Goal: Information Seeking & Learning: Check status

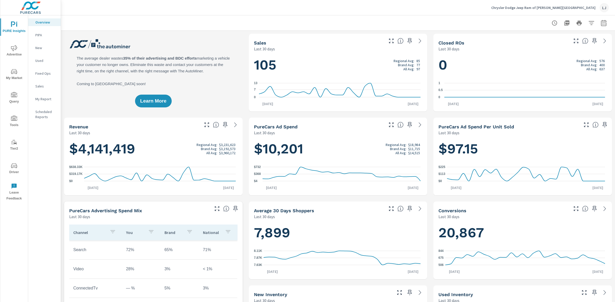
scroll to position [173, 0]
click at [43, 99] on p "My Report" at bounding box center [45, 99] width 21 height 5
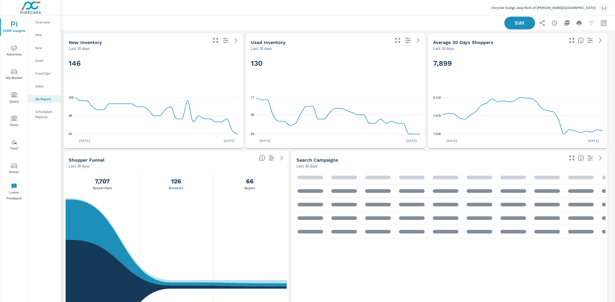
scroll to position [484, 559]
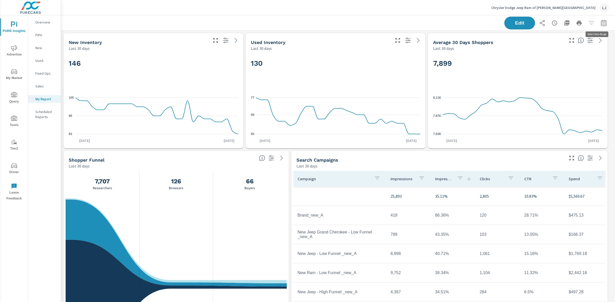
click at [599, 26] on button "button" at bounding box center [603, 23] width 10 height 10
select select "Last 30 days"
click at [547, 72] on span "Apply" at bounding box center [546, 72] width 21 height 5
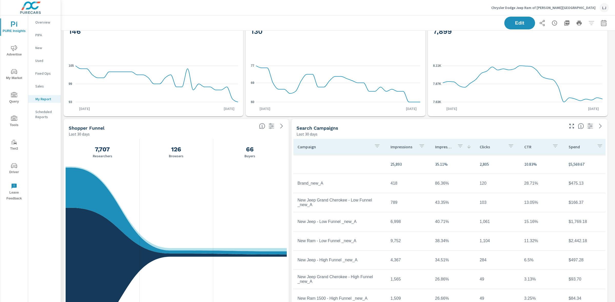
scroll to position [29, 0]
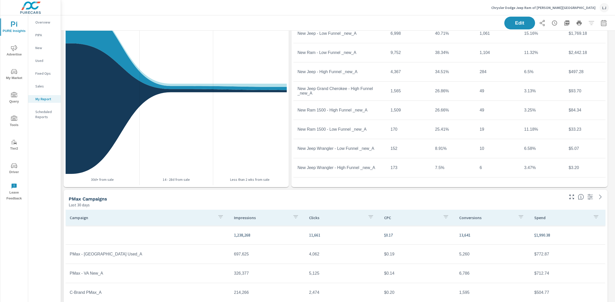
scroll to position [202, 0]
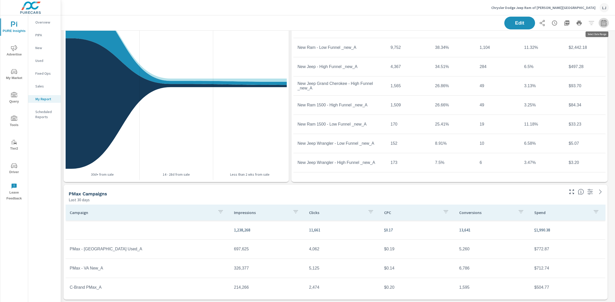
click at [600, 23] on icon "button" at bounding box center [603, 23] width 6 height 6
select select "Last 30 days"
click at [552, 58] on p "+ Add comparison" at bounding box center [563, 58] width 66 height 6
select select "Previous period"
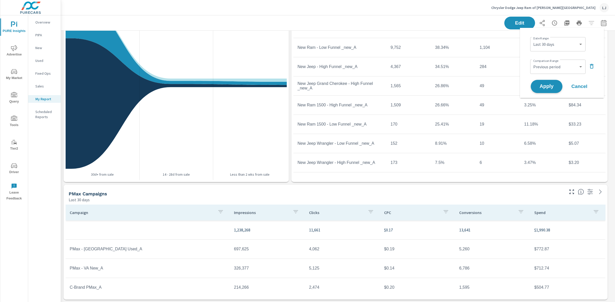
click at [539, 86] on span "Apply" at bounding box center [546, 86] width 21 height 5
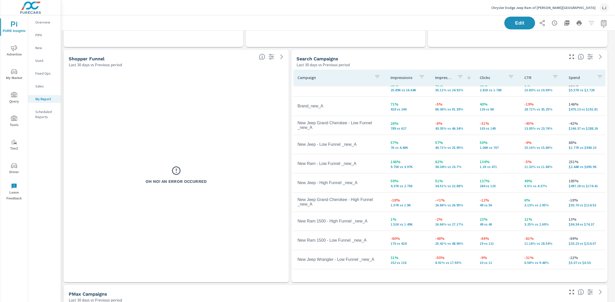
scroll to position [100, 0]
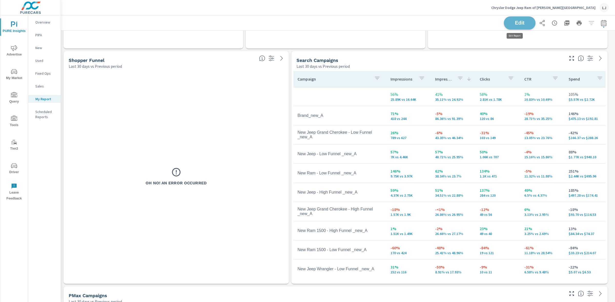
click at [518, 22] on span "Edit" at bounding box center [519, 22] width 21 height 5
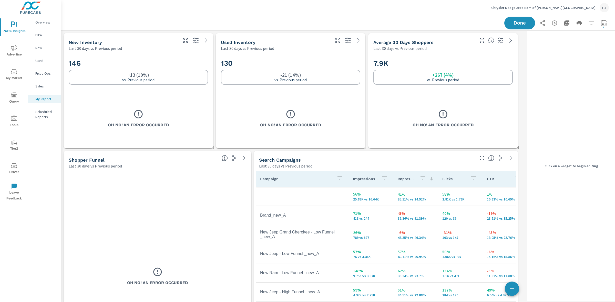
scroll to position [484, 469]
click at [203, 43] on icon at bounding box center [206, 40] width 6 height 6
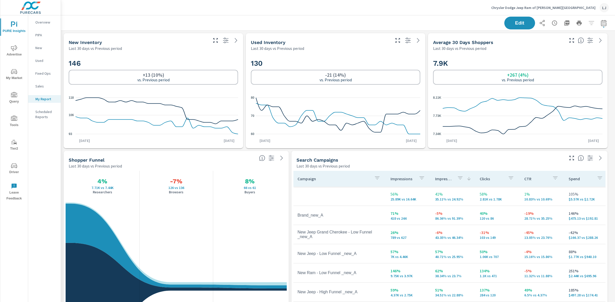
scroll to position [484, 559]
click at [158, 46] on div "Last 30 days vs Previous period" at bounding box center [138, 48] width 139 height 6
click at [504, 21] on button "Edit" at bounding box center [520, 22] width 32 height 13
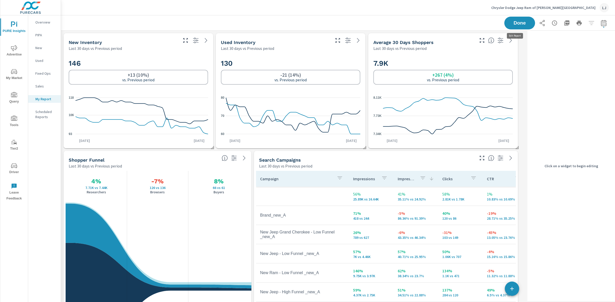
scroll to position [484, 469]
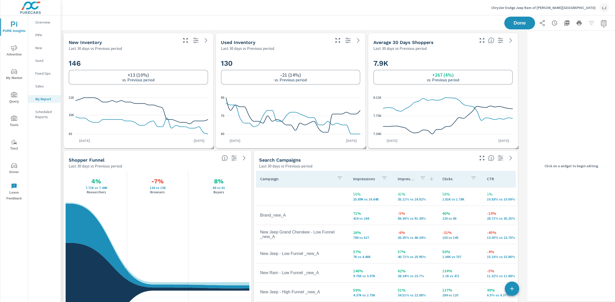
click at [182, 57] on div "146 +13 (10%) vs. Previous period" at bounding box center [138, 71] width 139 height 31
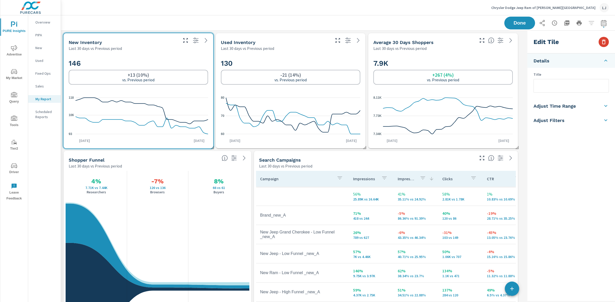
click at [605, 40] on icon "button" at bounding box center [603, 42] width 6 height 6
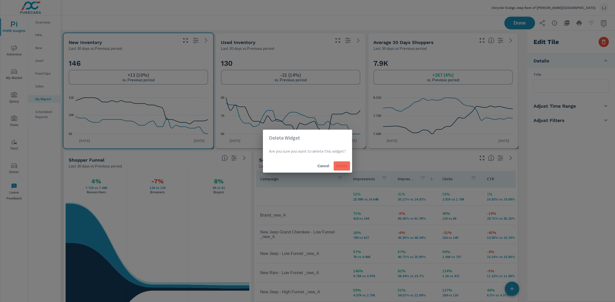
click at [337, 167] on span "Delete" at bounding box center [342, 166] width 12 height 5
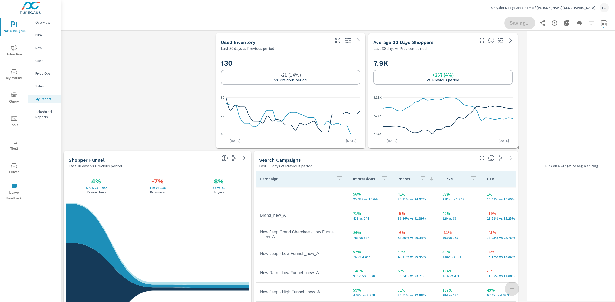
click at [252, 48] on p "Last 30 days vs Previous period" at bounding box center [247, 48] width 53 height 6
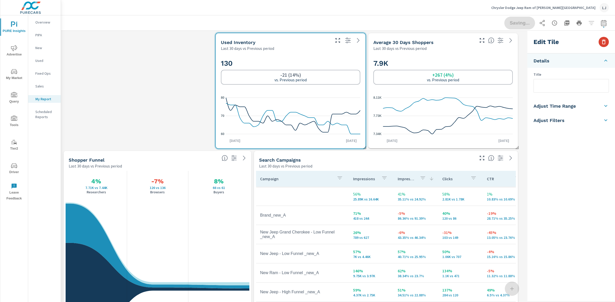
click at [606, 41] on icon "button" at bounding box center [603, 42] width 6 height 6
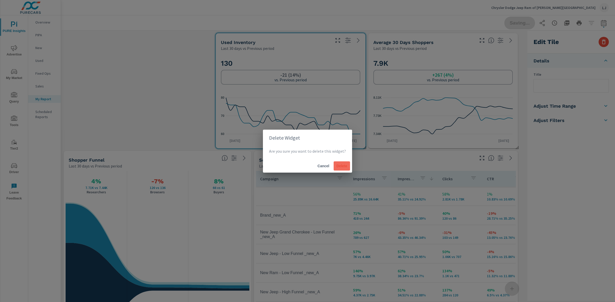
click at [347, 163] on button "Delete" at bounding box center [341, 166] width 16 height 9
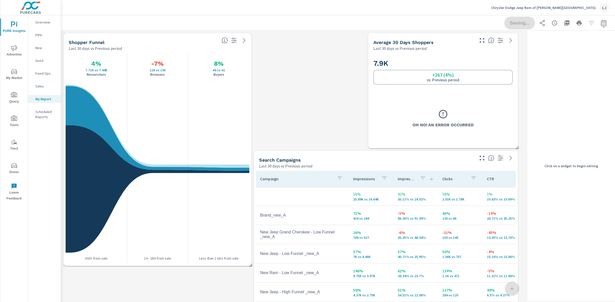
click at [173, 40] on div "Shopper Funnel" at bounding box center [143, 42] width 149 height 6
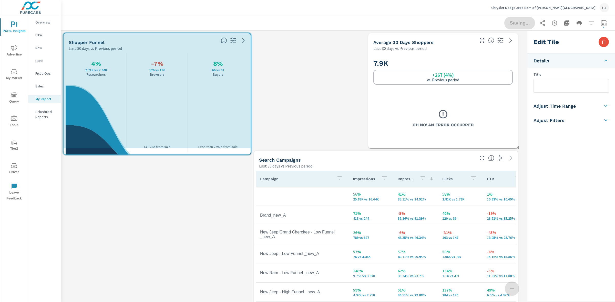
drag, startPoint x: 250, startPoint y: 266, endPoint x: 249, endPoint y: 153, distance: 113.0
click at [249, 153] on span at bounding box center [247, 152] width 5 height 5
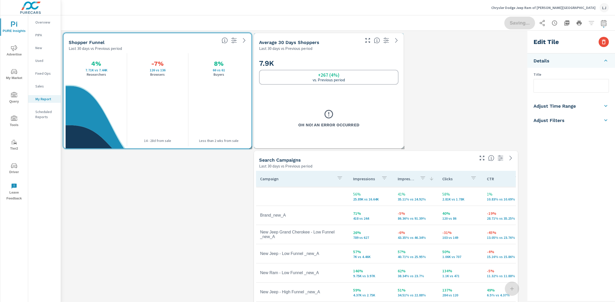
drag, startPoint x: 406, startPoint y: 41, endPoint x: 292, endPoint y: 41, distance: 114.2
click at [292, 41] on h5 "Average 30 Days Shoppers" at bounding box center [289, 42] width 60 height 5
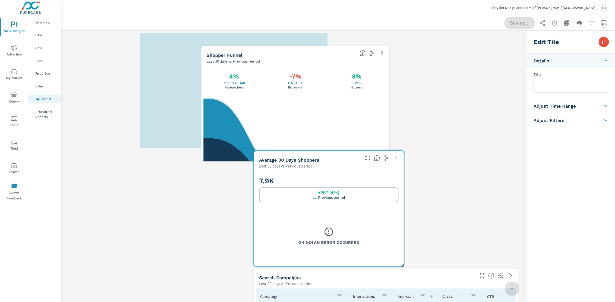
scroll to position [601, 469]
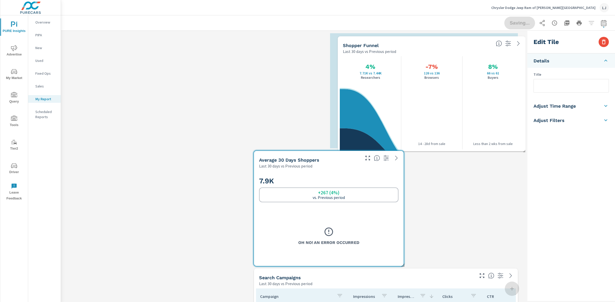
drag, startPoint x: 193, startPoint y: 41, endPoint x: 467, endPoint y: 44, distance: 274.1
click at [467, 44] on div "Shopper Funnel" at bounding box center [417, 46] width 149 height 6
type input "currentPeriodStart"
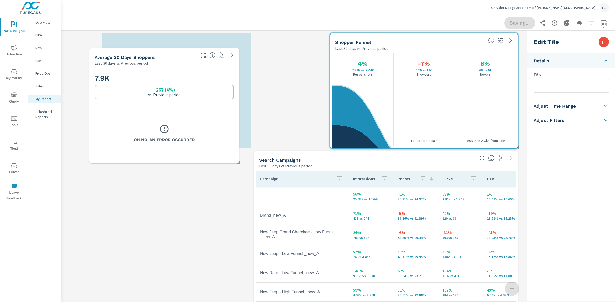
scroll to position [3, 3]
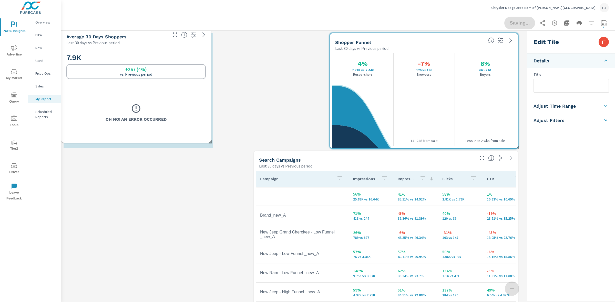
drag, startPoint x: 338, startPoint y: 158, endPoint x: 145, endPoint y: 35, distance: 228.8
click at [145, 35] on div "Average 30 Days Shoppers" at bounding box center [116, 37] width 100 height 6
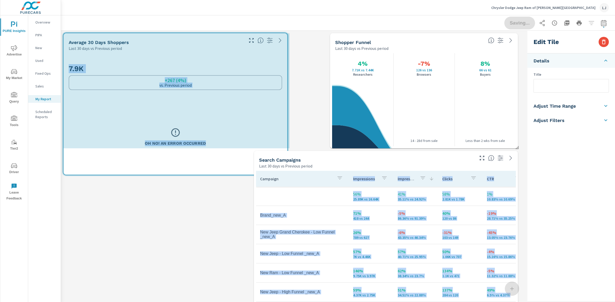
scroll to position [484, 469]
drag, startPoint x: 213, startPoint y: 149, endPoint x: 286, endPoint y: 173, distance: 76.9
click at [286, 173] on div "PMax Campaigns Last 30 days vs Previous period Campaign Impressions Clicks CPC …" at bounding box center [293, 268] width 464 height 474
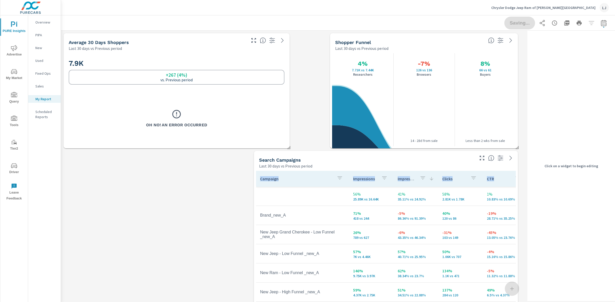
drag, startPoint x: 519, startPoint y: 149, endPoint x: 513, endPoint y: 154, distance: 7.3
click at [507, 166] on div "PMax Campaigns Last 30 days vs Previous period Campaign Impressions Clicks CPC …" at bounding box center [293, 268] width 464 height 474
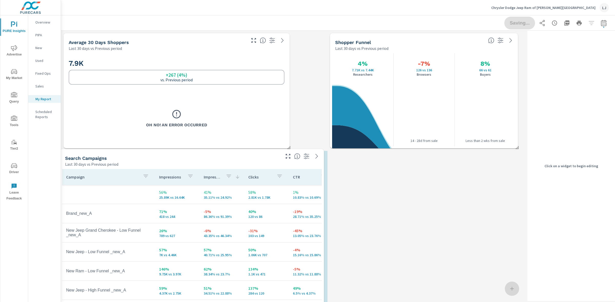
click at [160, 160] on div "Search Campaigns" at bounding box center [172, 158] width 215 height 6
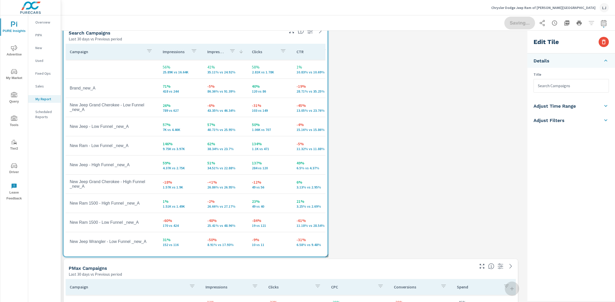
scroll to position [128, 0]
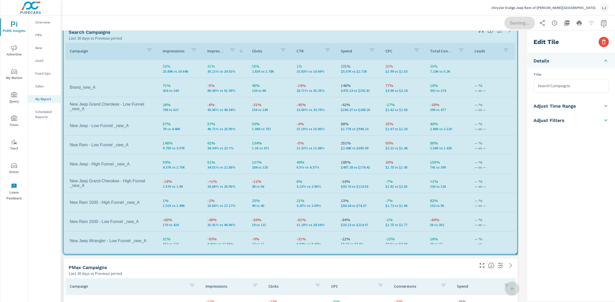
drag, startPoint x: 326, startPoint y: 257, endPoint x: 515, endPoint y: 255, distance: 189.5
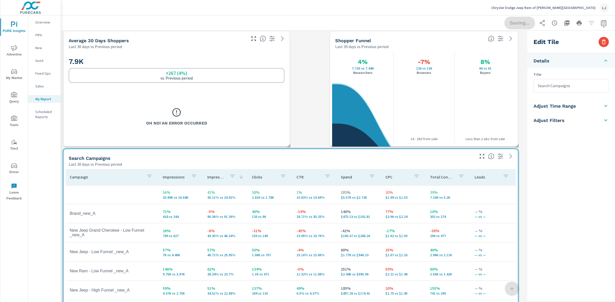
scroll to position [0, 0]
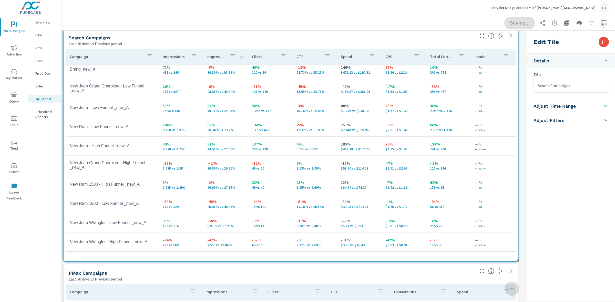
scroll to position [128, 0]
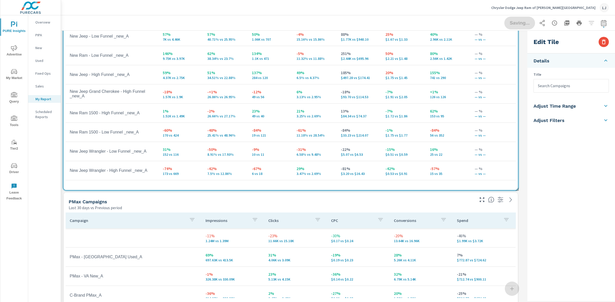
scroll to position [202, 0]
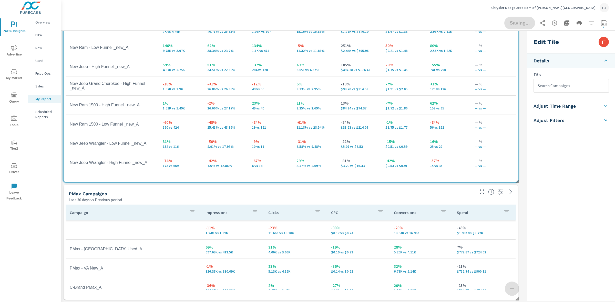
click at [15, 163] on icon "nav menu" at bounding box center [14, 166] width 6 height 6
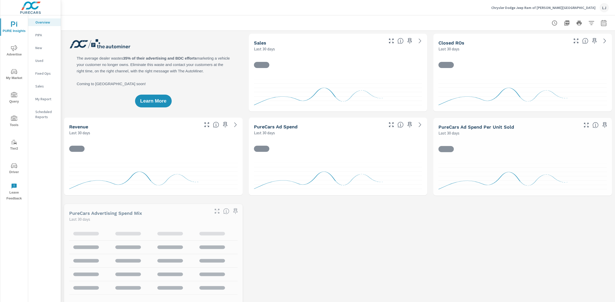
click at [45, 99] on p "My Report" at bounding box center [45, 99] width 21 height 5
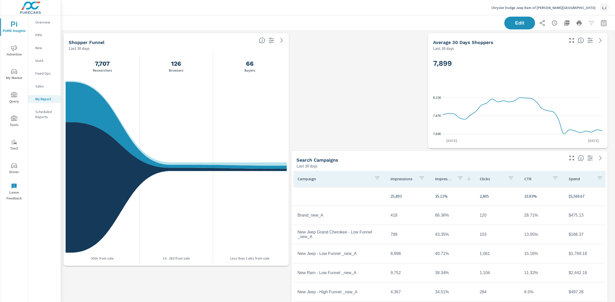
scroll to position [8, 0]
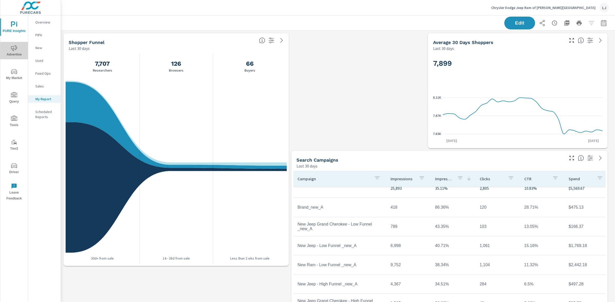
click at [14, 48] on icon "nav menu" at bounding box center [14, 48] width 6 height 6
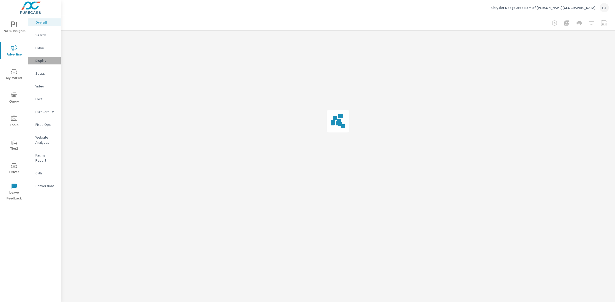
click at [38, 61] on p "Display" at bounding box center [45, 60] width 21 height 5
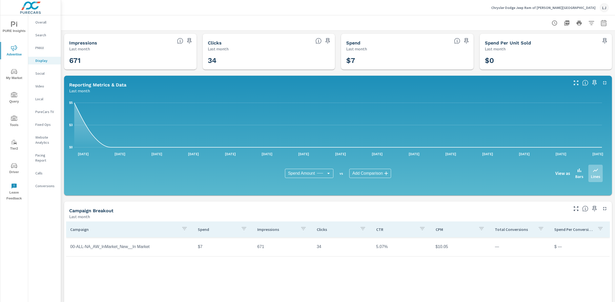
click at [18, 28] on span "PURE Insights" at bounding box center [14, 28] width 25 height 13
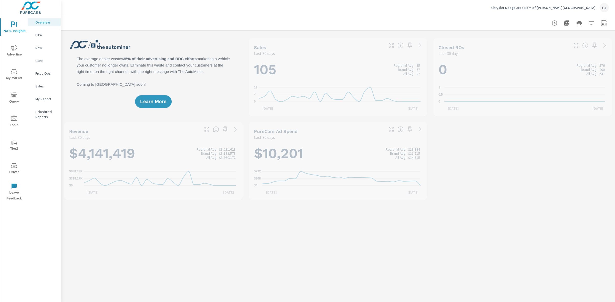
scroll to position [173, 0]
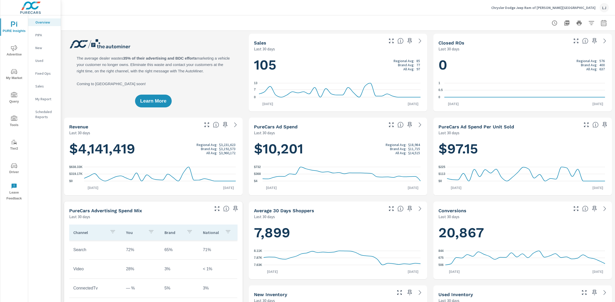
click at [49, 98] on p "My Report" at bounding box center [45, 99] width 21 height 5
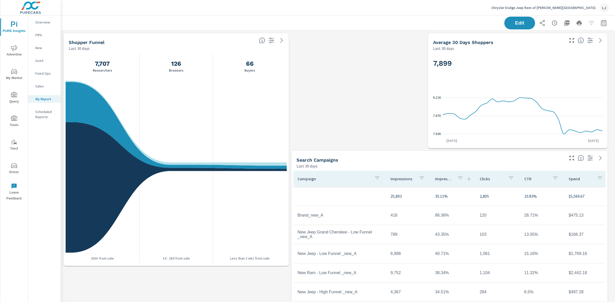
scroll to position [8, 0]
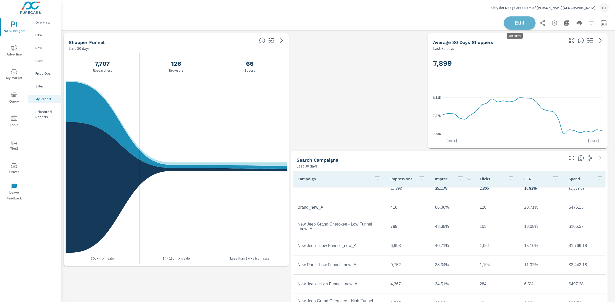
click at [510, 29] on button "Edit" at bounding box center [520, 22] width 32 height 13
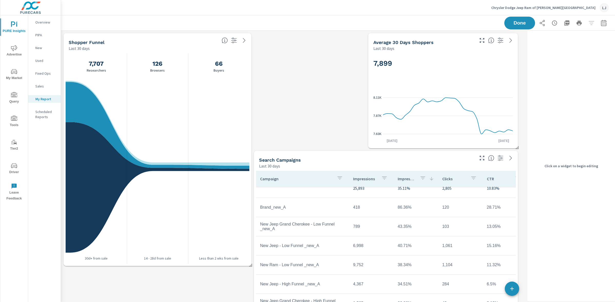
scroll to position [484, 469]
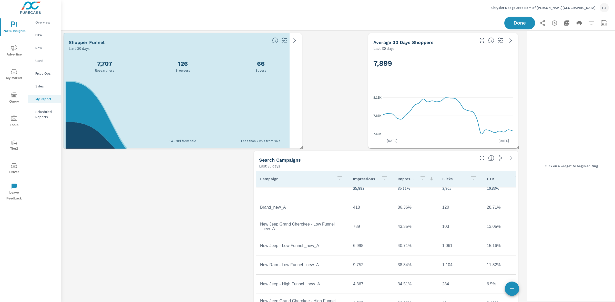
drag, startPoint x: 250, startPoint y: 264, endPoint x: 300, endPoint y: 146, distance: 127.9
click at [300, 146] on span at bounding box center [299, 146] width 5 height 5
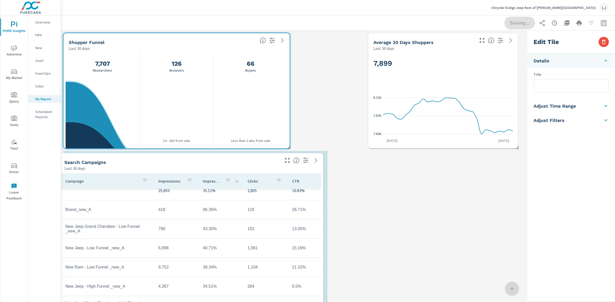
drag, startPoint x: 318, startPoint y: 159, endPoint x: 121, endPoint y: 161, distance: 197.0
click at [121, 161] on div "Search Campaigns" at bounding box center [171, 163] width 215 height 6
type input "Search Campaigns"
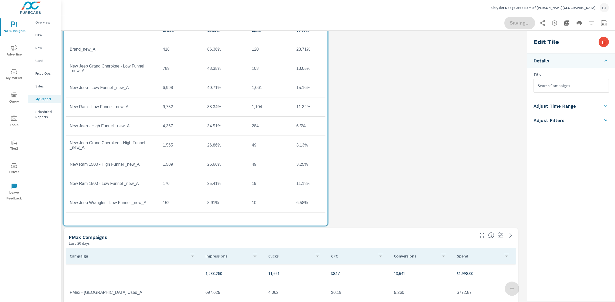
scroll to position [160, 0]
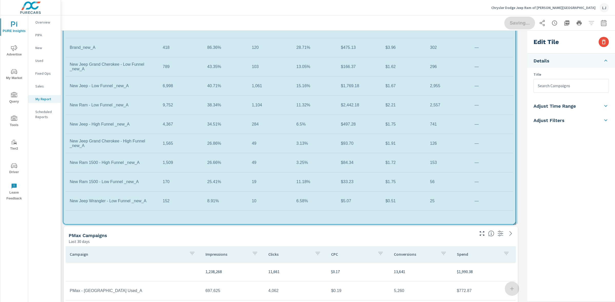
drag, startPoint x: 326, startPoint y: 225, endPoint x: 514, endPoint y: 225, distance: 188.2
click at [514, 224] on span at bounding box center [512, 221] width 5 height 5
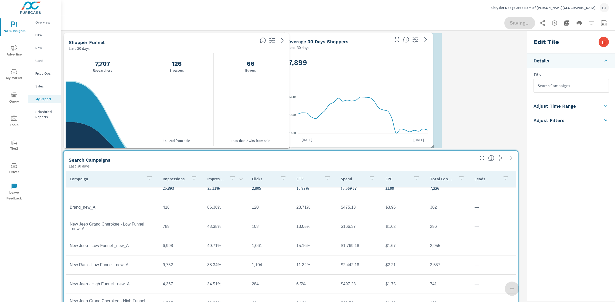
drag, startPoint x: 379, startPoint y: 38, endPoint x: 293, endPoint y: 37, distance: 85.3
click at [293, 37] on div "Average 30 Days Shoppers Last 30 days" at bounding box center [337, 42] width 108 height 18
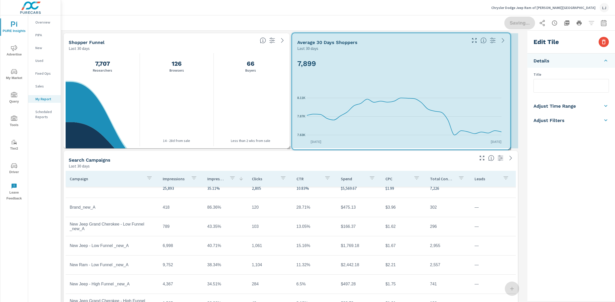
drag, startPoint x: 441, startPoint y: 148, endPoint x: 513, endPoint y: 149, distance: 71.5
click at [510, 149] on span at bounding box center [507, 146] width 5 height 5
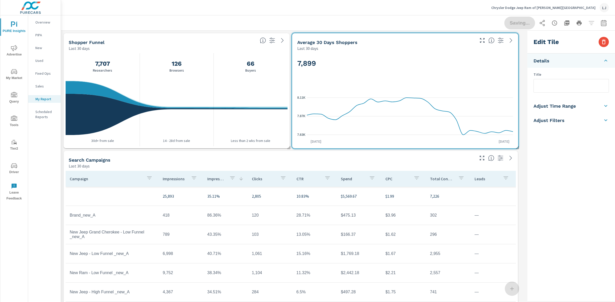
click at [522, 24] on div "Saving..." at bounding box center [556, 23] width 104 height 13
click at [92, 23] on div "Saving..." at bounding box center [337, 22] width 541 height 15
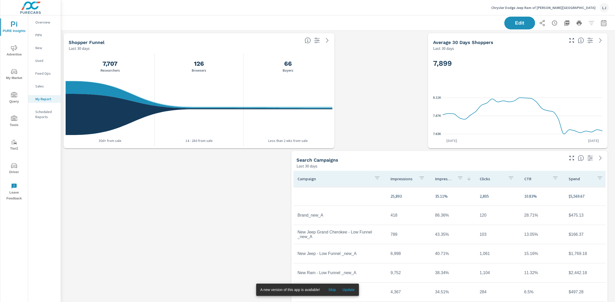
scroll to position [484, 559]
click at [601, 24] on icon "button" at bounding box center [603, 23] width 5 height 6
click at [546, 45] on select "Custom [DATE] Last week Last 7 days Last 14 days Last 30 days Last 45 days Last…" at bounding box center [557, 44] width 51 height 10
select select "Last month"
click at [532, 39] on select "Custom [DATE] Last week Last 7 days Last 14 days Last 30 days Last 45 days Last…" at bounding box center [557, 44] width 51 height 10
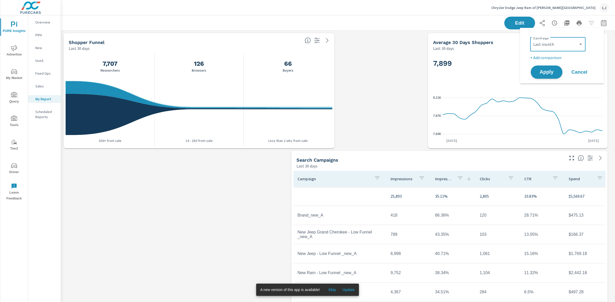
click at [541, 72] on span "Apply" at bounding box center [546, 72] width 21 height 5
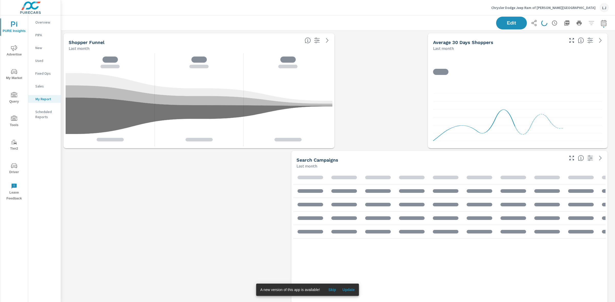
scroll to position [484, 559]
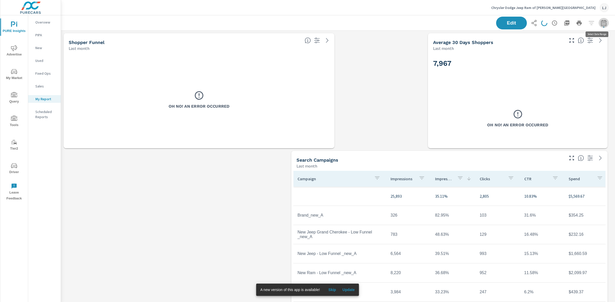
click at [601, 21] on icon "button" at bounding box center [603, 23] width 5 height 6
click at [560, 44] on select "Custom Yesterday Last week Last 7 days Last 14 days Last 30 days Last 45 days L…" at bounding box center [557, 44] width 51 height 10
click at [554, 44] on select "Custom Yesterday Last week Last 7 days Last 14 days Last 30 days Last 45 days L…" at bounding box center [557, 44] width 51 height 10
click at [557, 47] on select "Custom Yesterday Last week Last 7 days Last 14 days Last 30 days Last 45 days L…" at bounding box center [557, 44] width 51 height 10
select select "Last 90 days"
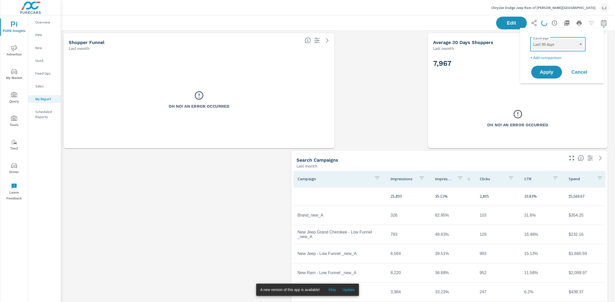
click at [532, 39] on select "Custom Yesterday Last week Last 7 days Last 14 days Last 30 days Last 45 days L…" at bounding box center [557, 44] width 51 height 10
click at [555, 70] on span "Apply" at bounding box center [546, 72] width 21 height 5
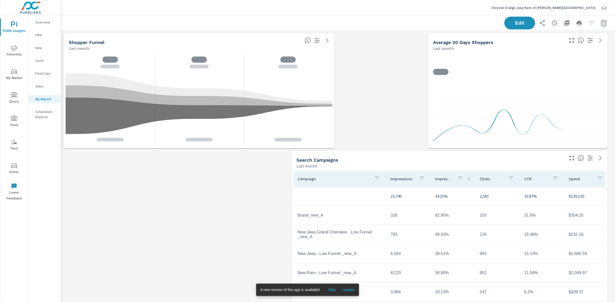
scroll to position [484, 559]
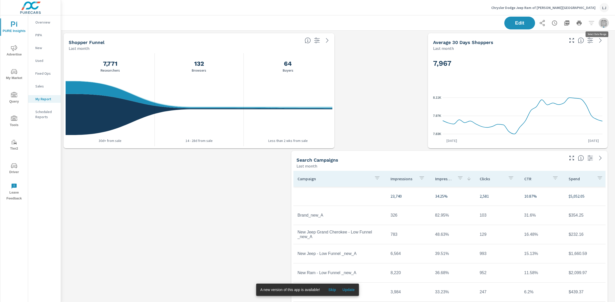
click at [602, 21] on button "button" at bounding box center [603, 23] width 10 height 10
click at [567, 41] on select "Custom [DATE] Last week Last 7 days Last 14 days Last 30 days Last 45 days Last…" at bounding box center [557, 44] width 51 height 10
select select "Last 90 days"
click at [532, 39] on select "Custom [DATE] Last week Last 7 days Last 14 days Last 30 days Last 45 days Last…" at bounding box center [557, 44] width 51 height 10
click at [555, 69] on button "Apply" at bounding box center [546, 72] width 32 height 13
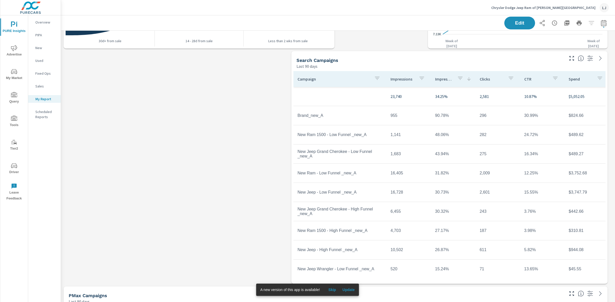
scroll to position [484, 559]
click at [12, 52] on span "Advertise" at bounding box center [14, 51] width 25 height 13
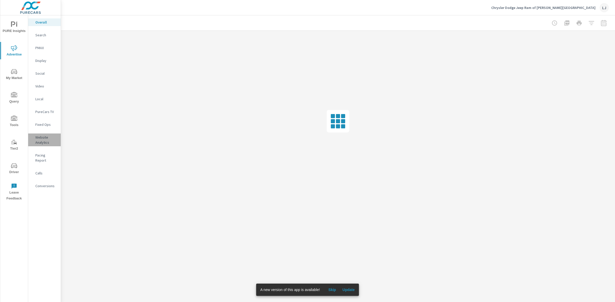
click at [41, 135] on p "Website Analytics" at bounding box center [45, 140] width 21 height 10
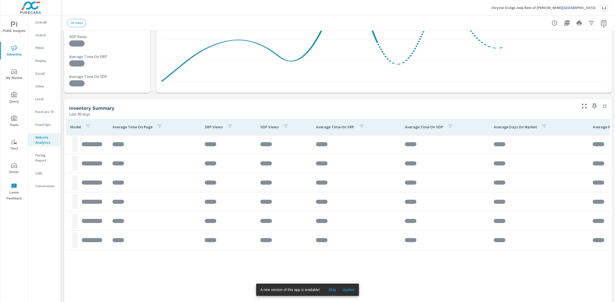
scroll to position [105, 0]
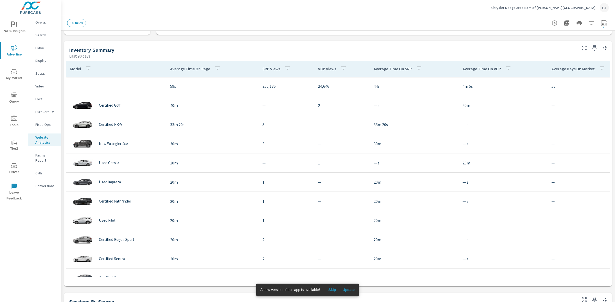
scroll to position [198, 0]
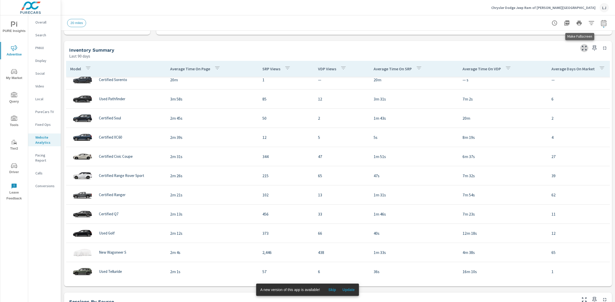
click at [581, 50] on icon "button" at bounding box center [584, 48] width 6 height 6
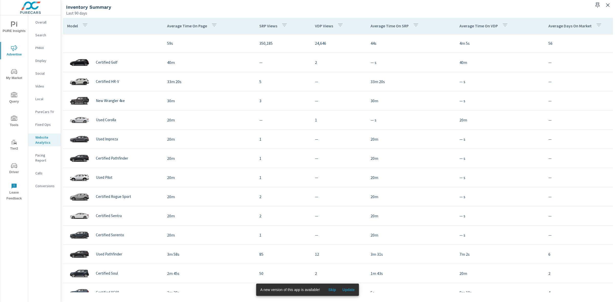
click at [323, 27] on p "VDP Views" at bounding box center [324, 25] width 18 height 5
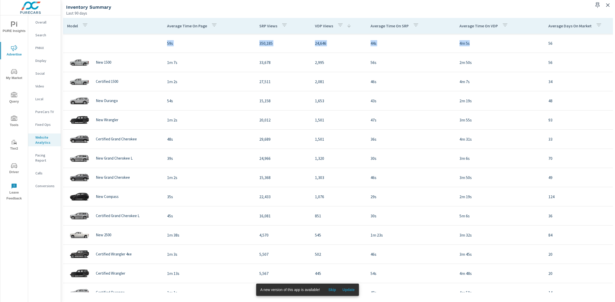
drag, startPoint x: 155, startPoint y: 40, endPoint x: 483, endPoint y: 40, distance: 327.3
click at [483, 40] on tr "59s 350,185 24,646 44s 4m 5s 56 $42,685 $29,373 $0.01" at bounding box center [479, 43] width 832 height 19
click at [486, 45] on p "4m 5s" at bounding box center [499, 43] width 81 height 6
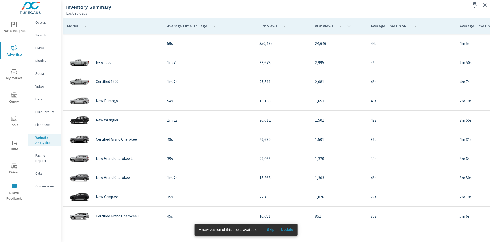
drag, startPoint x: 606, startPoint y: 0, endPoint x: 362, endPoint y: 15, distance: 244.8
click at [362, 15] on div "Last 90 days" at bounding box center [266, 13] width 400 height 6
click at [269, 231] on span "Skip" at bounding box center [270, 229] width 12 height 5
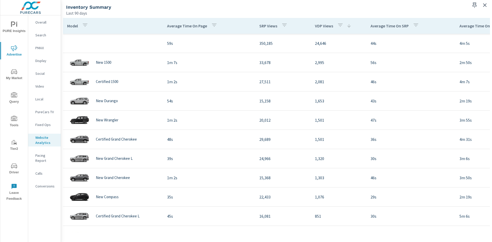
click at [327, 233] on div "Model Average Time On Page SRP Views VDP Views Average Time On SRP Average Time…" at bounding box center [276, 129] width 427 height 222
click at [9, 76] on span "My Market" at bounding box center [14, 75] width 25 height 13
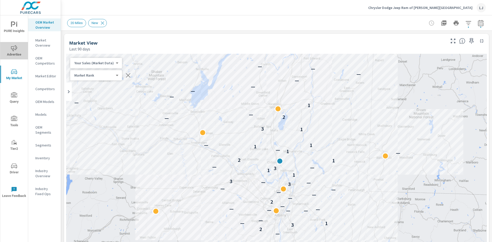
click at [11, 55] on span "Advertise" at bounding box center [14, 51] width 25 height 13
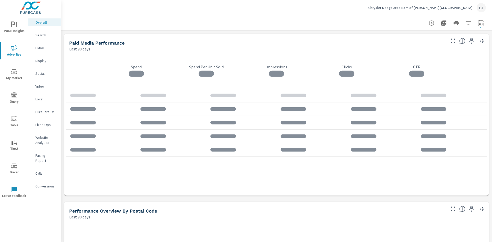
click at [43, 141] on p "Website Analytics" at bounding box center [45, 140] width 21 height 10
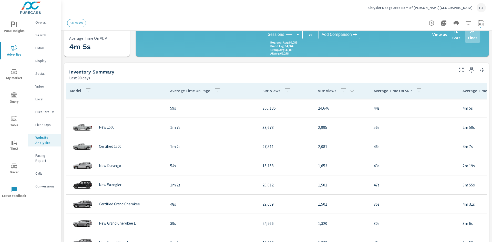
scroll to position [134, 0]
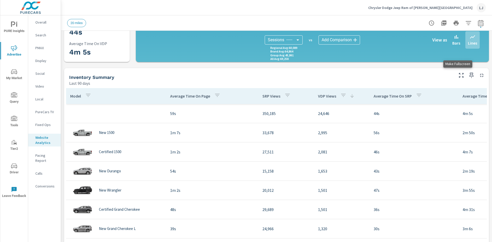
click at [458, 74] on icon "button" at bounding box center [461, 75] width 6 height 6
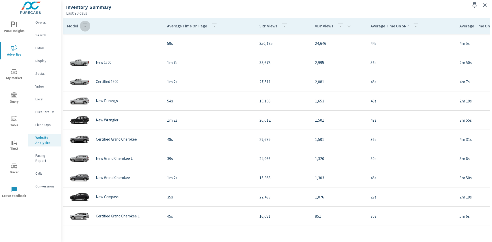
click at [83, 26] on icon "button" at bounding box center [85, 25] width 6 height 6
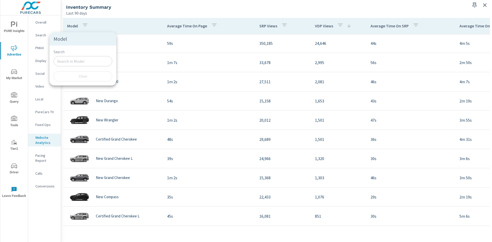
click at [73, 61] on input "Search" at bounding box center [83, 61] width 59 height 10
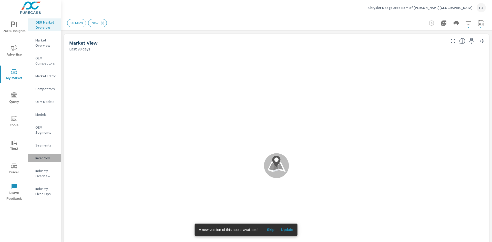
click at [40, 158] on p "Inventory" at bounding box center [45, 157] width 21 height 5
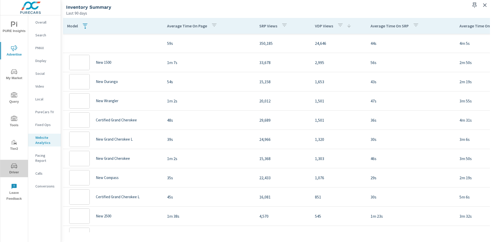
click at [15, 171] on span "Driver" at bounding box center [14, 169] width 25 height 13
